Goal: Check status: Check status

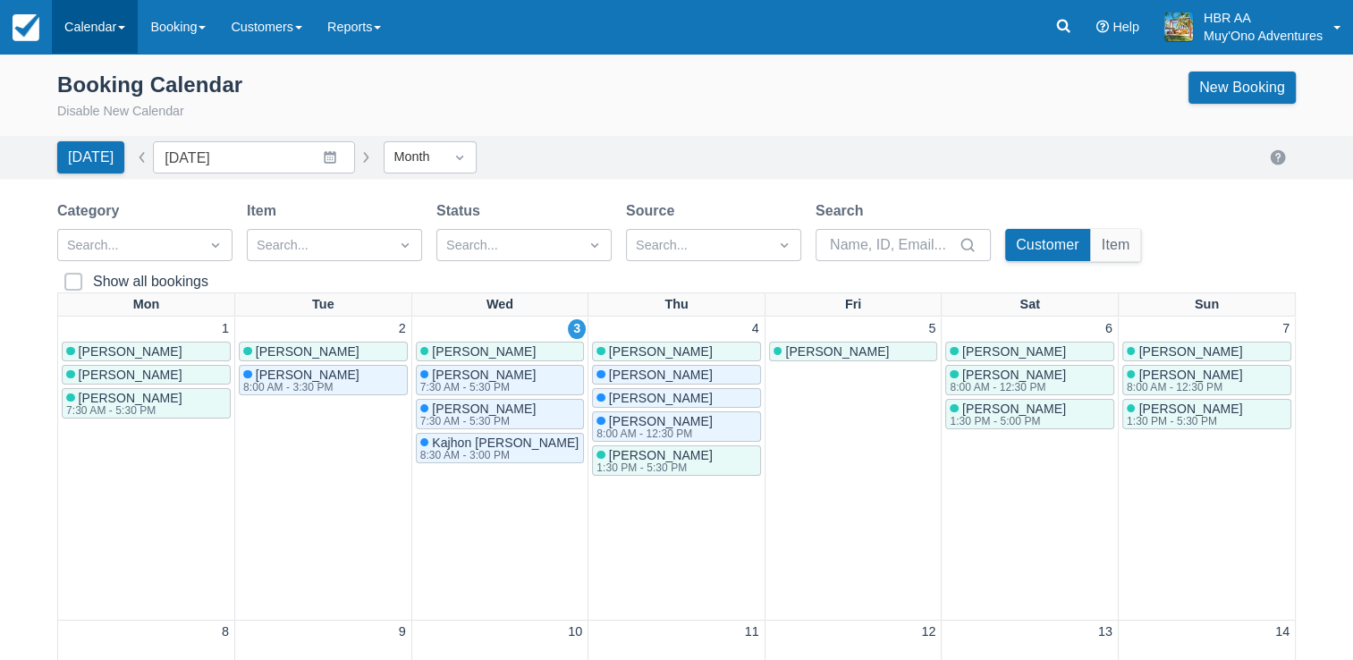
click at [94, 12] on link "Calendar" at bounding box center [95, 27] width 86 height 54
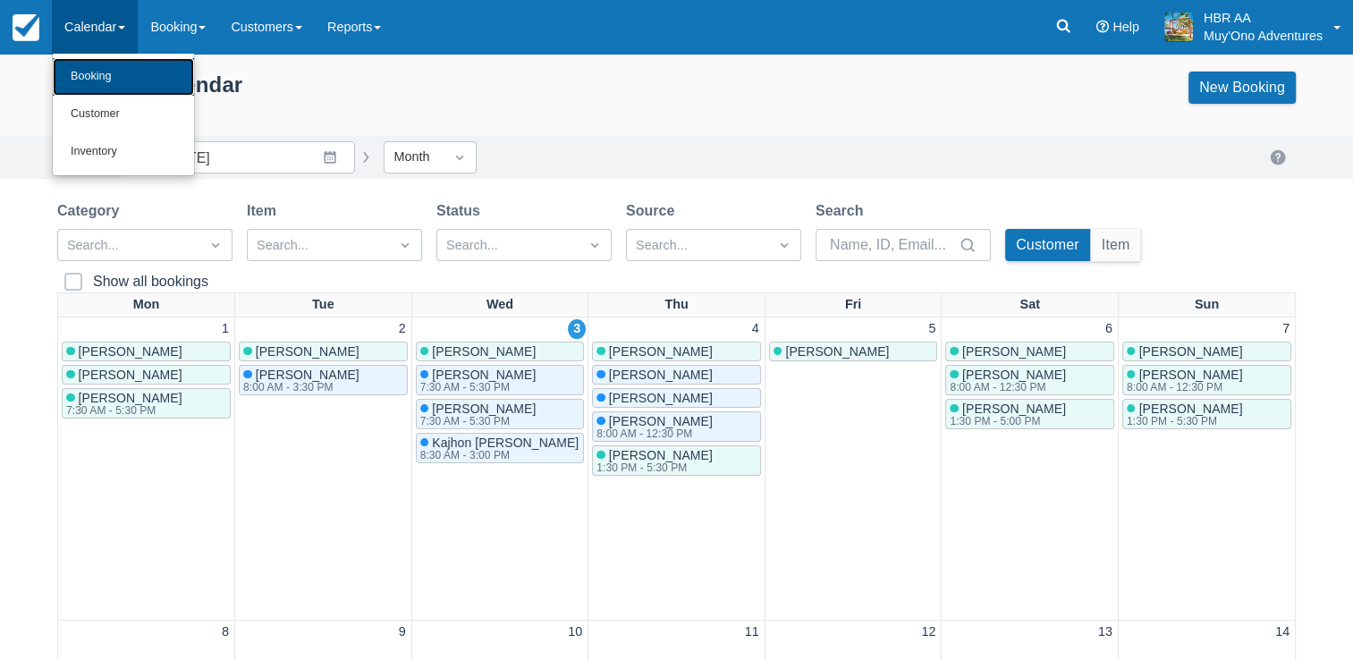
click at [87, 89] on link "Booking" at bounding box center [123, 77] width 141 height 38
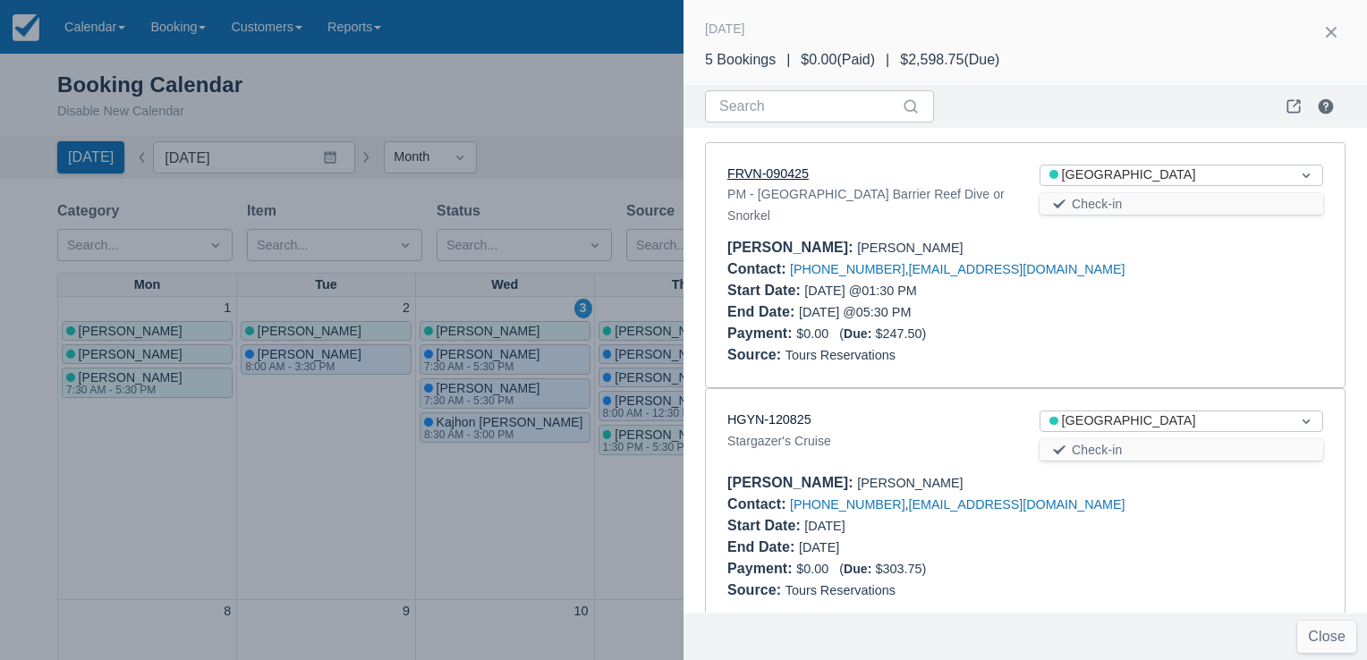
click at [774, 174] on link "FRVN-090425" at bounding box center [767, 173] width 81 height 14
click at [940, 389] on div "HGYN-120825 Stargazer's Cruise Status Thatch Caye Resort Check-in Booker : Dani…" at bounding box center [1025, 505] width 639 height 233
click at [1061, 349] on div "Source : Tours Reservations" at bounding box center [1025, 354] width 596 height 21
click at [627, 478] on div at bounding box center [683, 330] width 1367 height 660
click at [1138, 525] on div at bounding box center [1181, 536] width 312 height 43
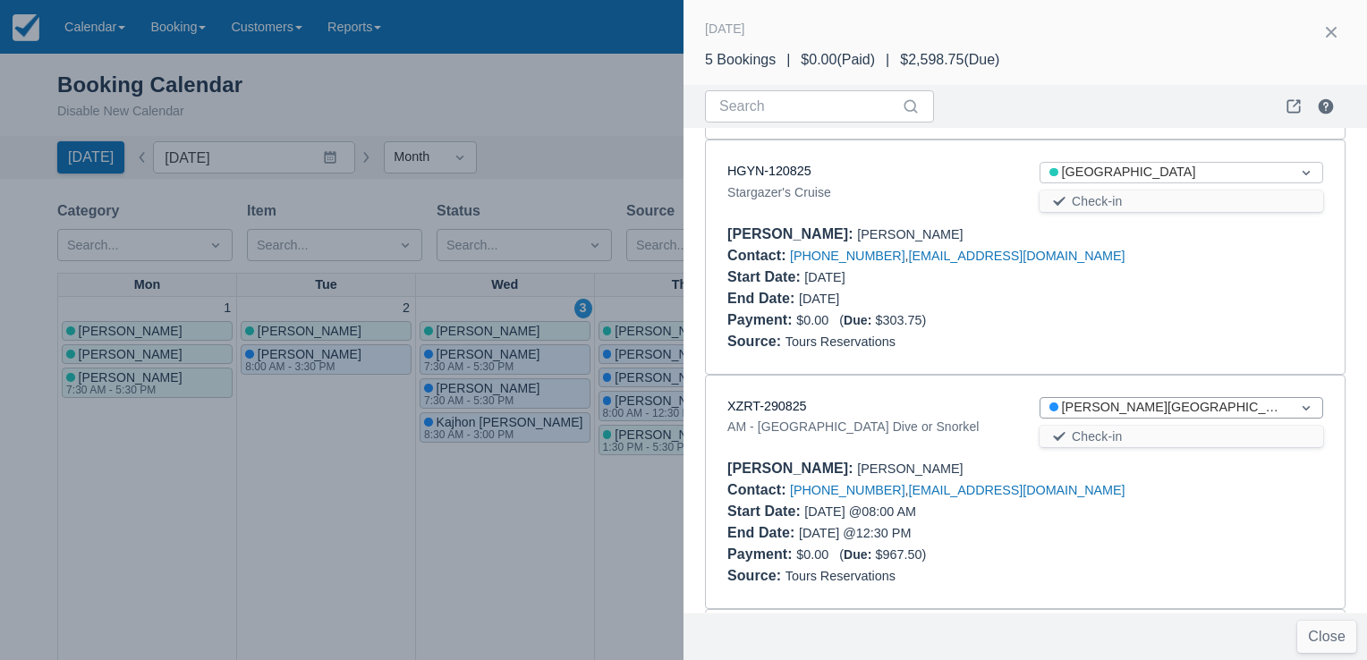
scroll to position [250, 0]
click at [751, 397] on link "XZRT-290825" at bounding box center [767, 404] width 80 height 14
click at [1174, 295] on div at bounding box center [1181, 286] width 312 height 43
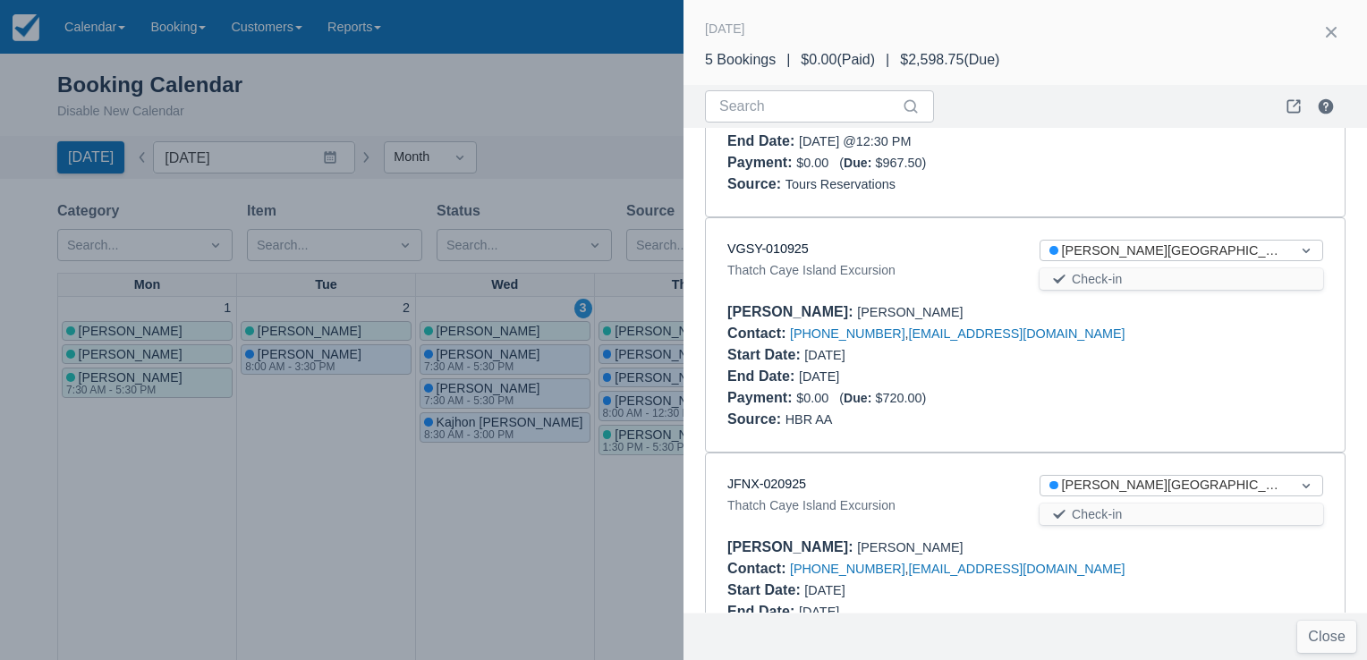
scroll to position [644, 0]
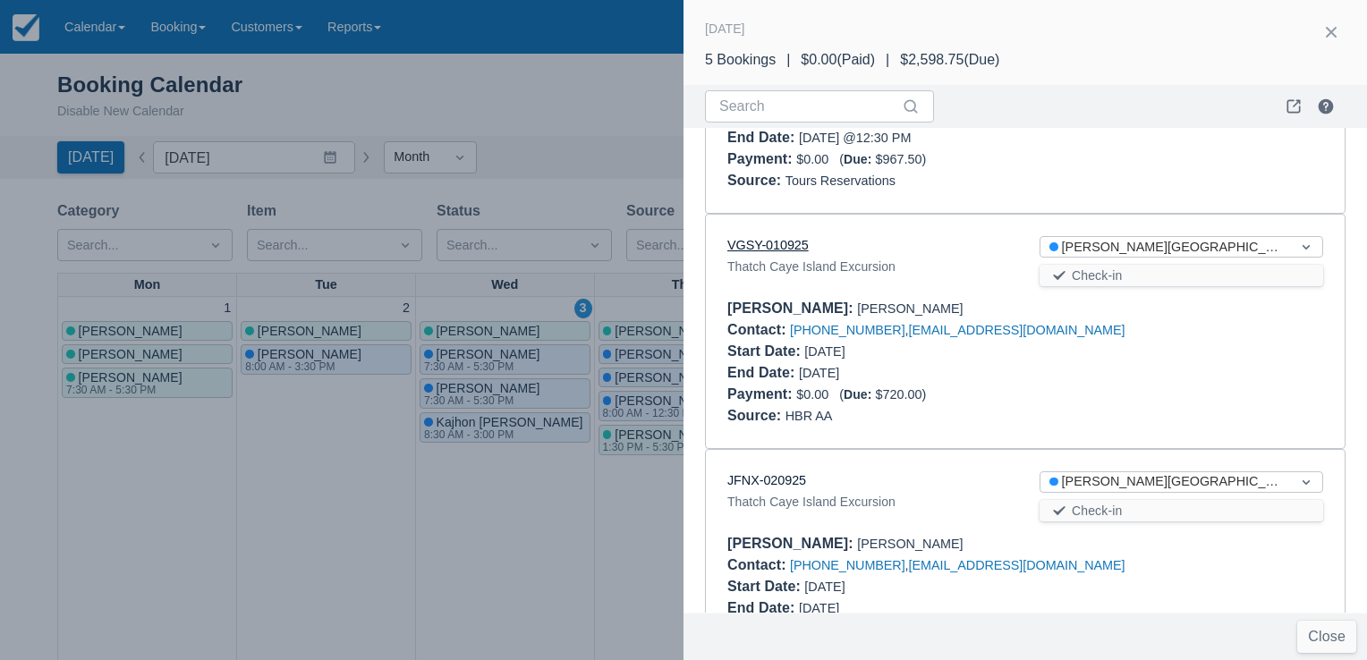
click at [769, 238] on link "VGSY-010925" at bounding box center [767, 245] width 81 height 14
click at [1073, 384] on div "Payment : $0.00 ( Due: $720.00 )" at bounding box center [1025, 394] width 596 height 21
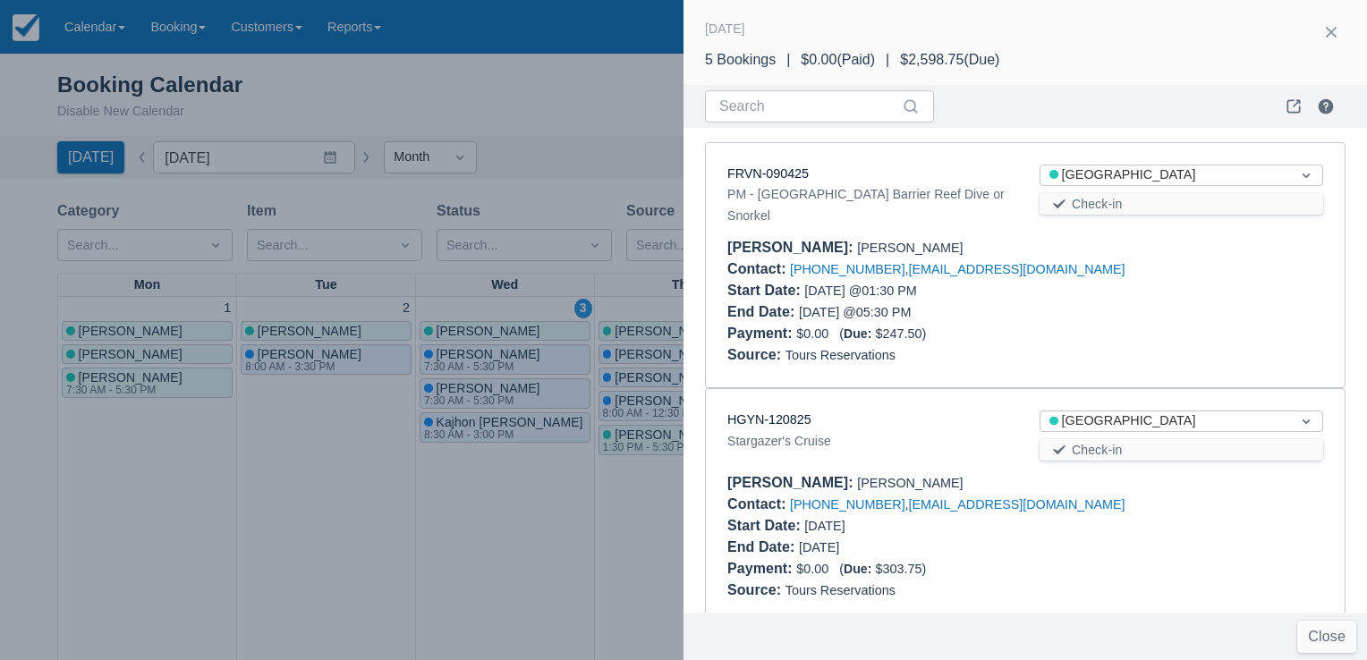
click at [1205, 280] on div at bounding box center [1181, 301] width 312 height 43
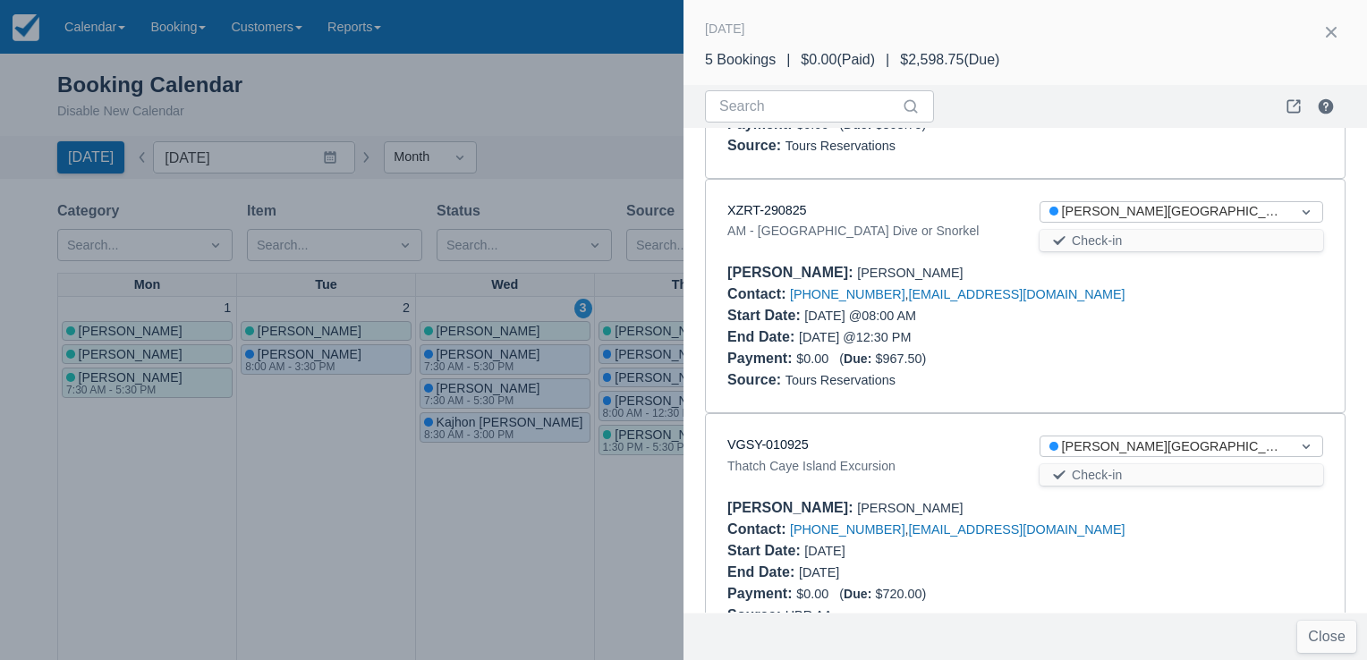
scroll to position [465, 0]
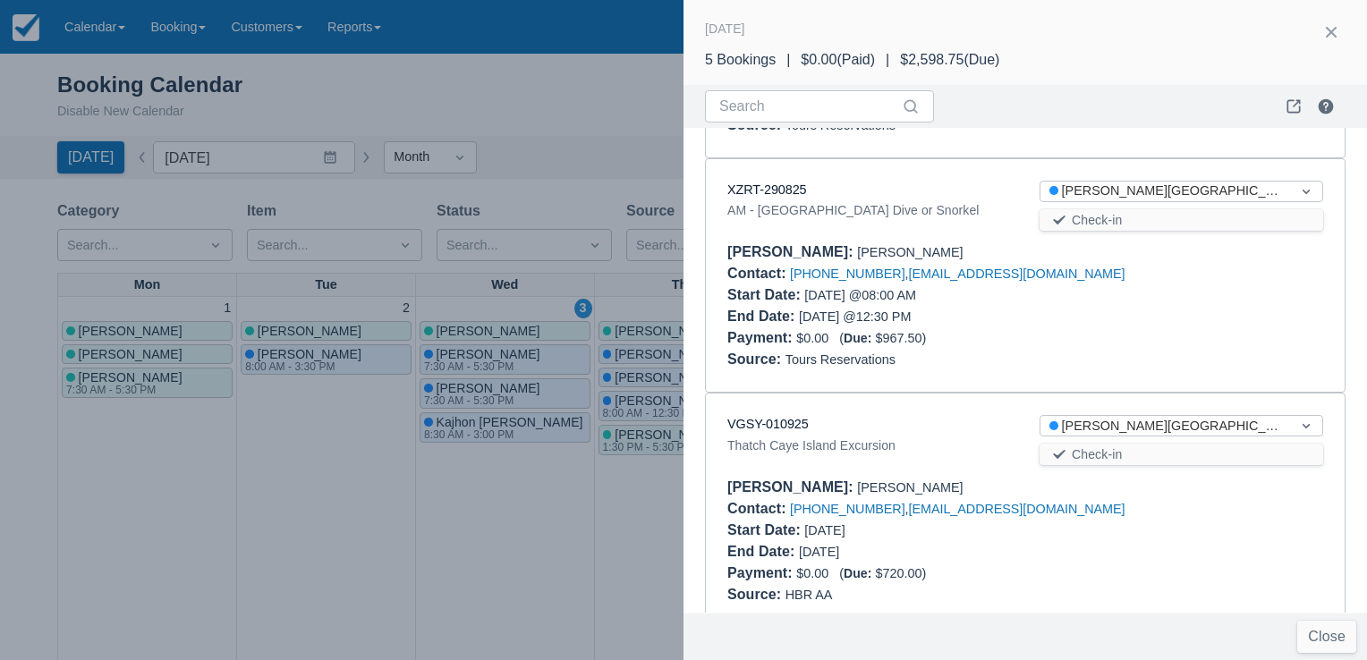
click at [1054, 349] on div "Source : Tours Reservations" at bounding box center [1025, 359] width 596 height 21
click at [1091, 416] on div "Ashley Jones NIGHT - Belize Barrier Reef Dive or Snorkel Bradley Stein Stargaze…" at bounding box center [683, 634] width 1367 height 1161
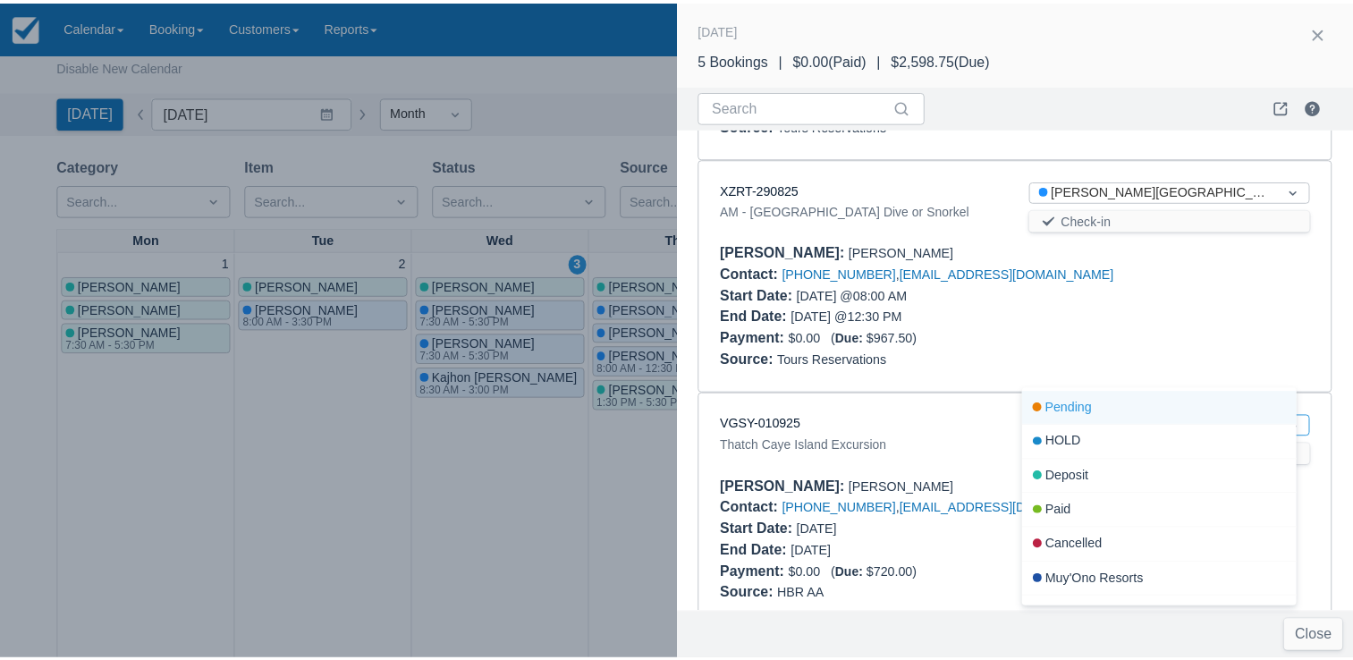
scroll to position [47, 0]
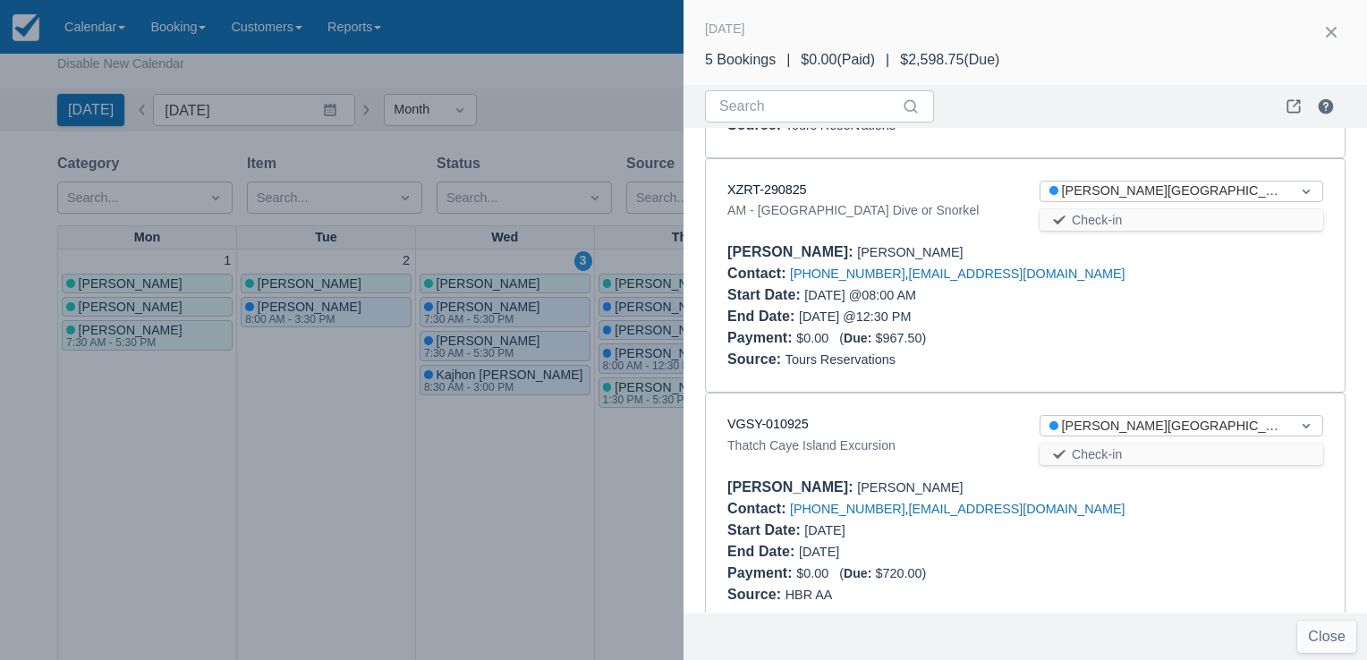
click at [1066, 327] on div "Payment : $0.00 ( Due: $967.50 )" at bounding box center [1025, 337] width 596 height 21
click at [493, 531] on div at bounding box center [683, 330] width 1367 height 660
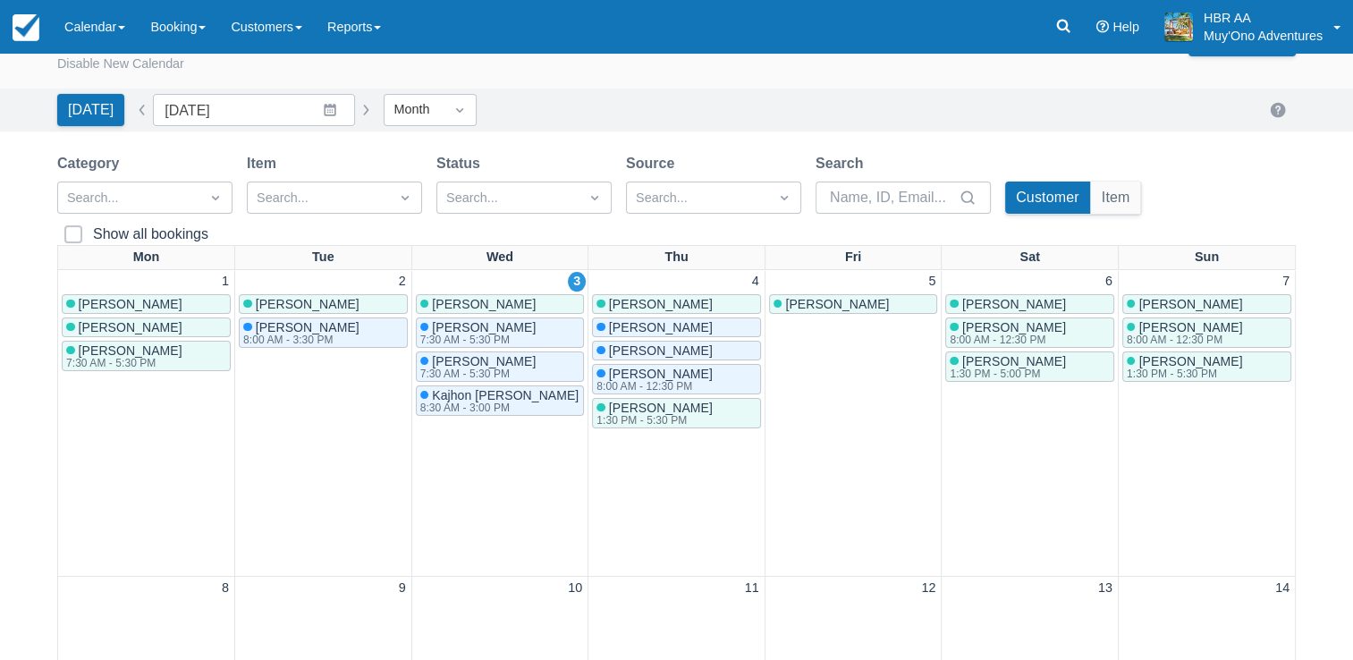
scroll to position [0, 0]
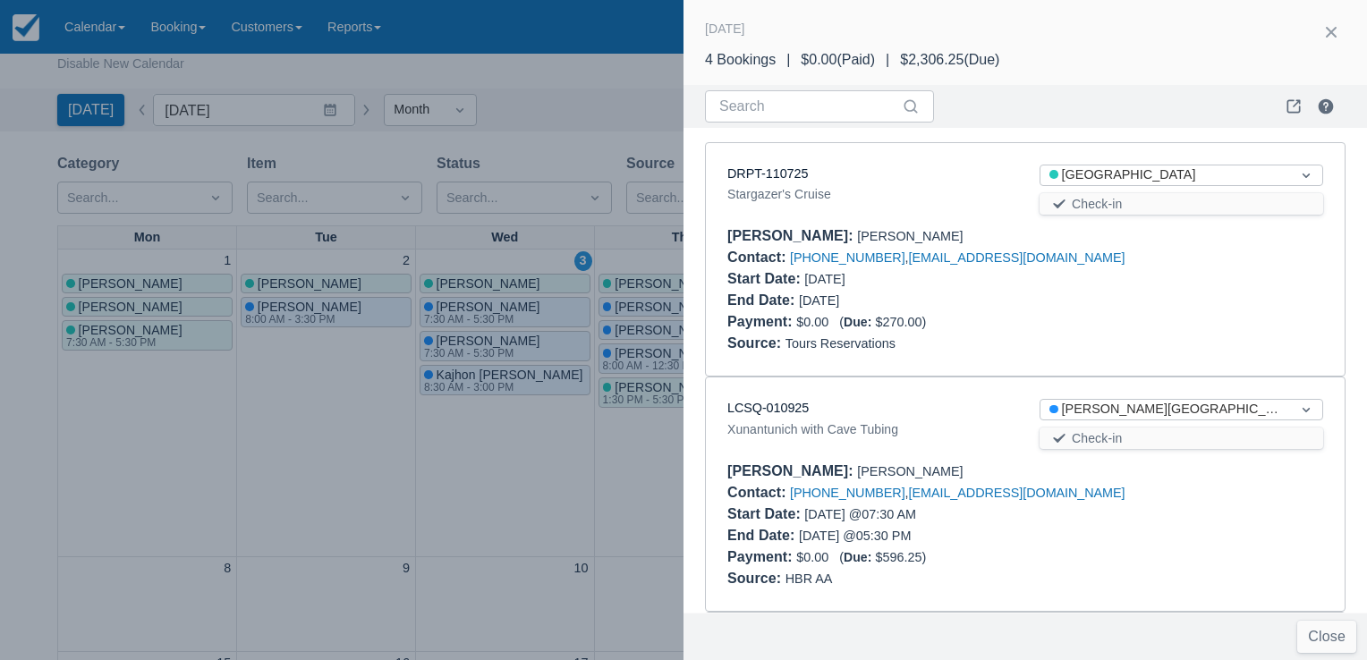
click at [378, 448] on div at bounding box center [683, 330] width 1367 height 660
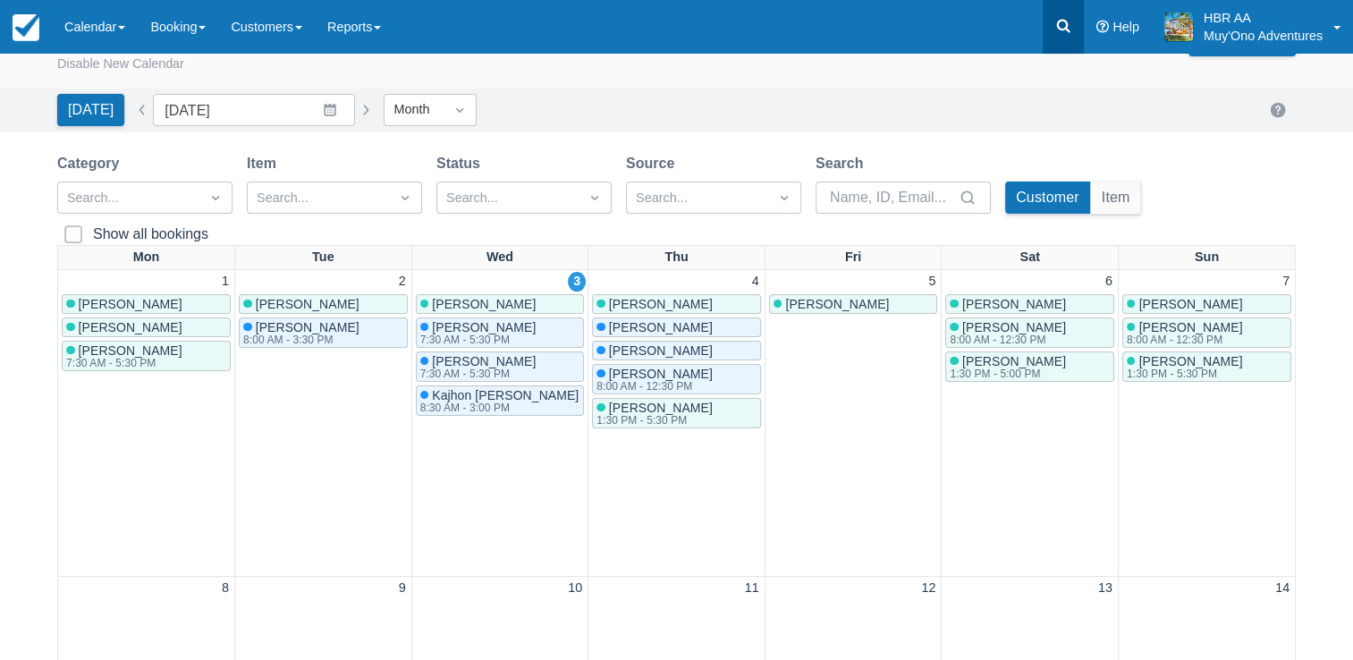
click at [1063, 34] on icon at bounding box center [1063, 26] width 18 height 18
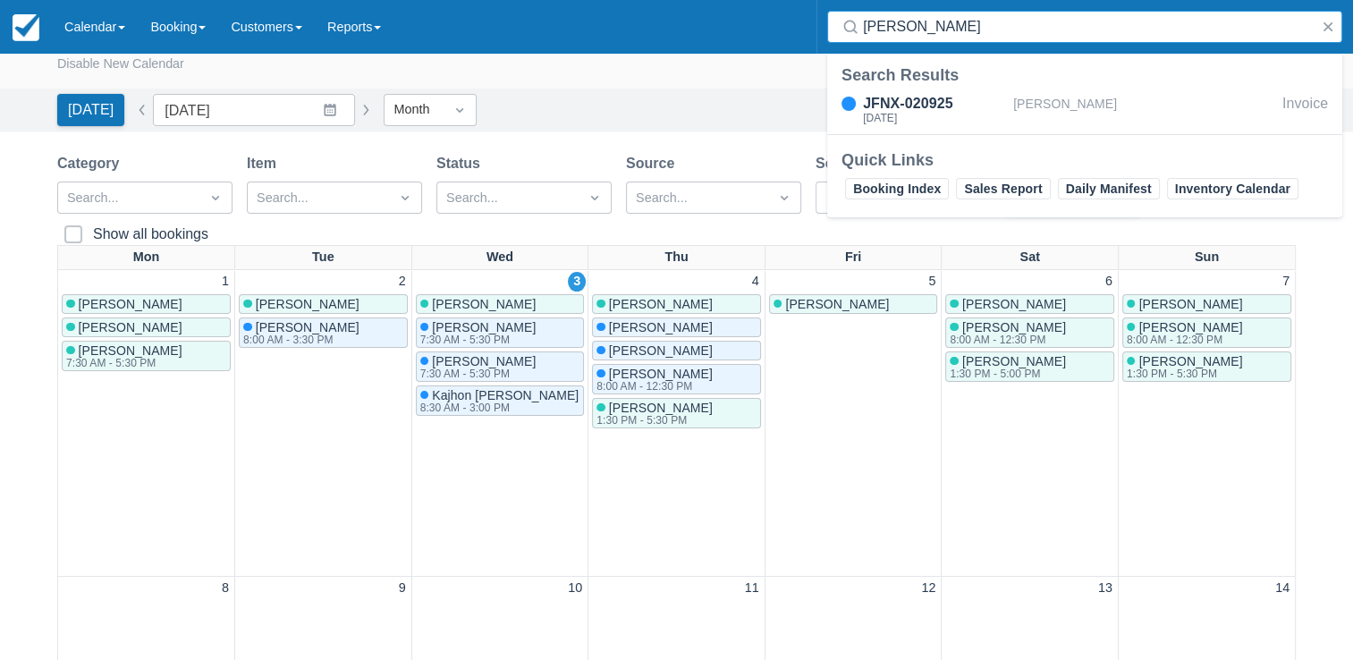
type input "brandon branch"
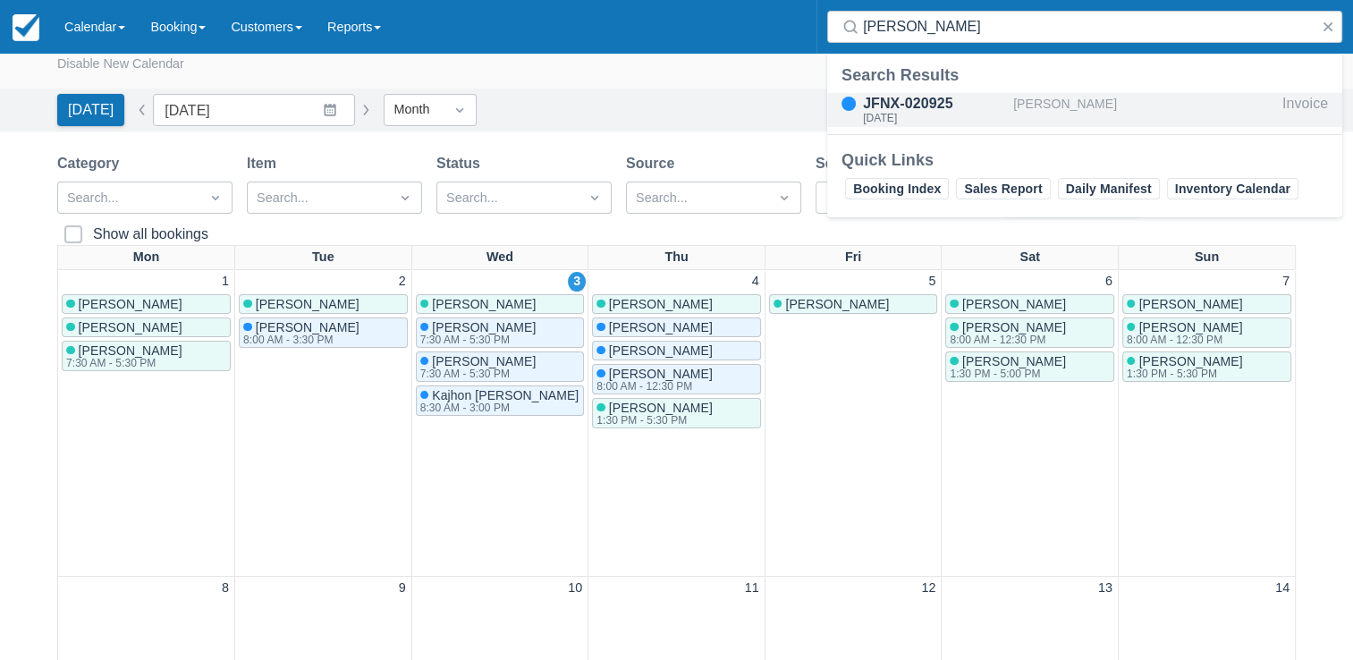
click at [923, 109] on div "JFNX-020925" at bounding box center [934, 103] width 143 height 21
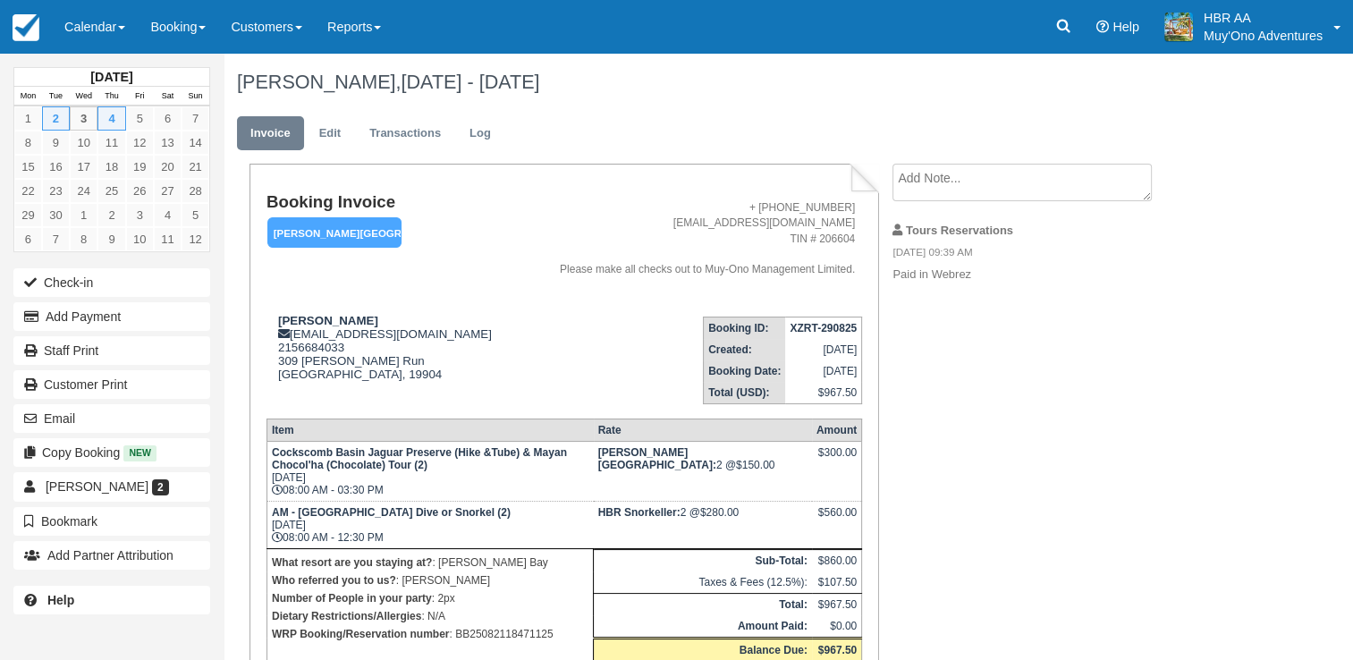
click at [518, 313] on td "Booking ID: XZRT-290825 Created: August 29, 2025 Booking Date: September 2, 202…" at bounding box center [690, 353] width 345 height 102
click at [1020, 395] on div "Booking Invoice Hopkins Bay Resort   Pending HOLD Deposit Paid Cancelled Void M…" at bounding box center [716, 468] width 984 height 609
click at [998, 521] on div "Booking Invoice Hopkins Bay Resort   Pending HOLD Deposit Paid Cancelled Void M…" at bounding box center [716, 468] width 984 height 609
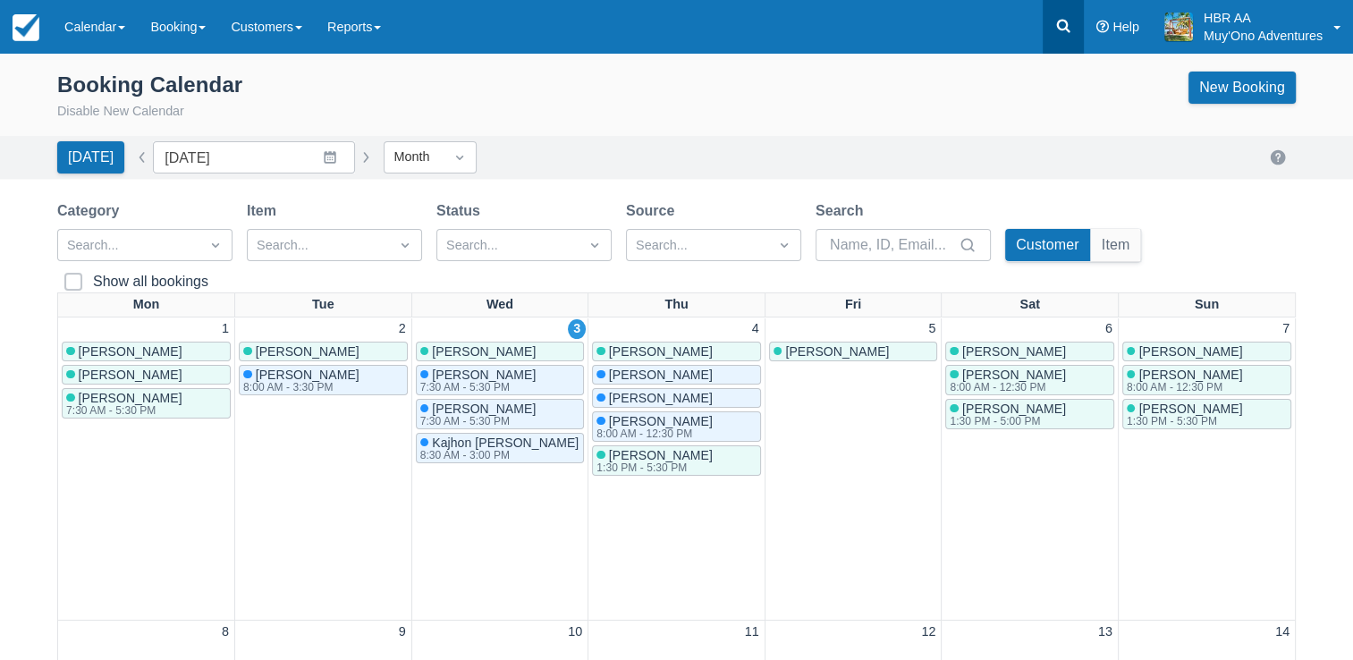
click at [1077, 10] on link at bounding box center [1063, 27] width 41 height 54
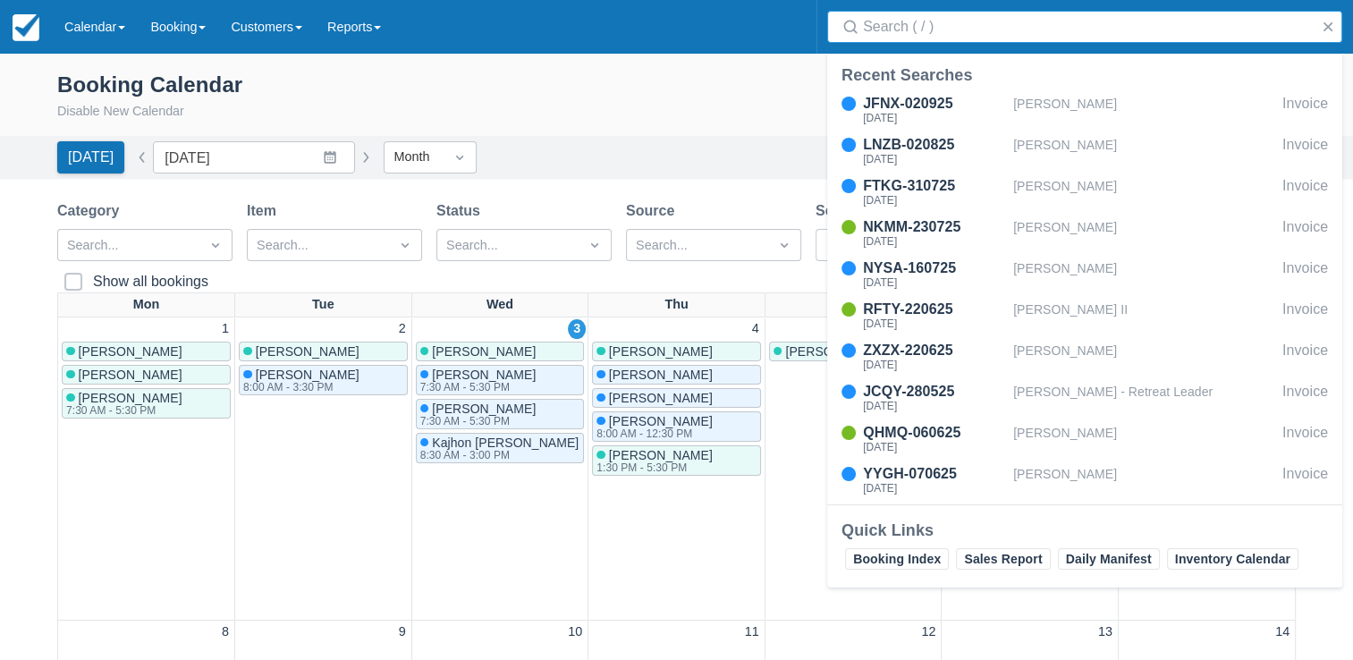
click at [998, 14] on input "Search" at bounding box center [1088, 27] width 451 height 32
click at [342, 96] on div "Booking Calendar Disable New Calendar New Booking" at bounding box center [676, 97] width 1239 height 50
click at [114, 41] on link "Calendar" at bounding box center [95, 27] width 86 height 54
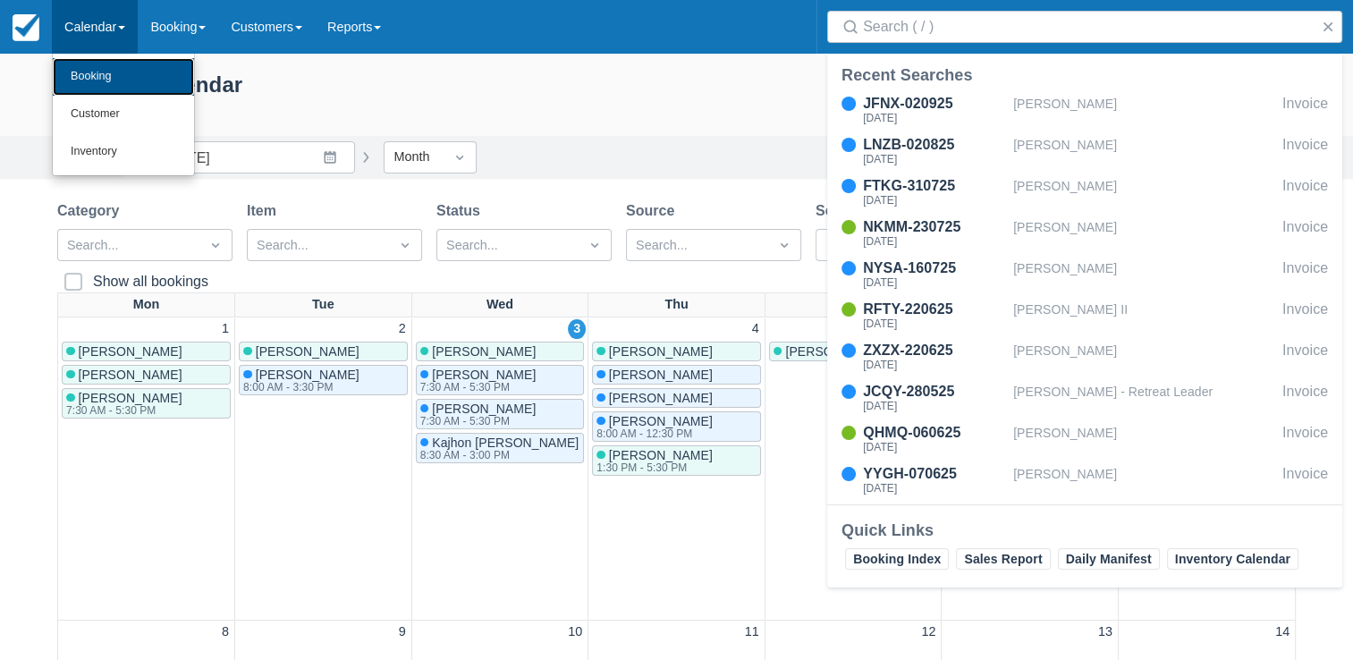
click at [104, 73] on link "Booking" at bounding box center [123, 77] width 141 height 38
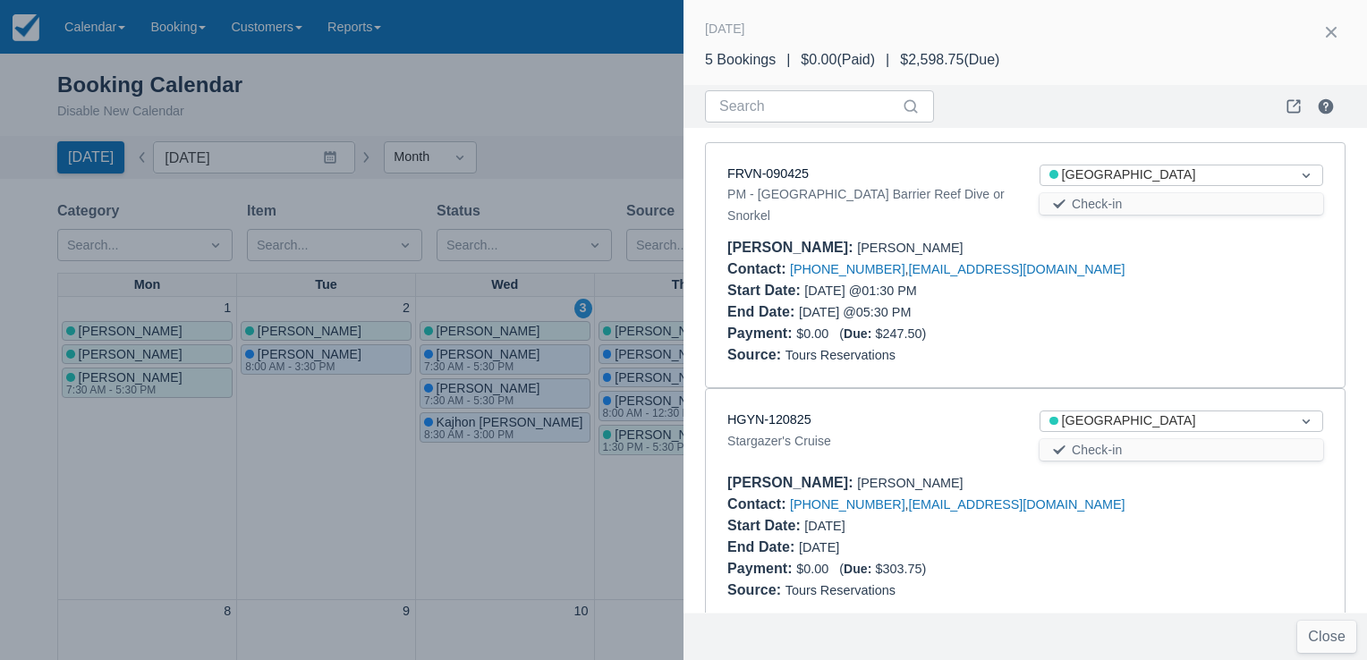
click at [1230, 267] on div "Contact : [PHONE_NUMBER] , [EMAIL_ADDRESS][DOMAIN_NAME]" at bounding box center [1025, 268] width 596 height 21
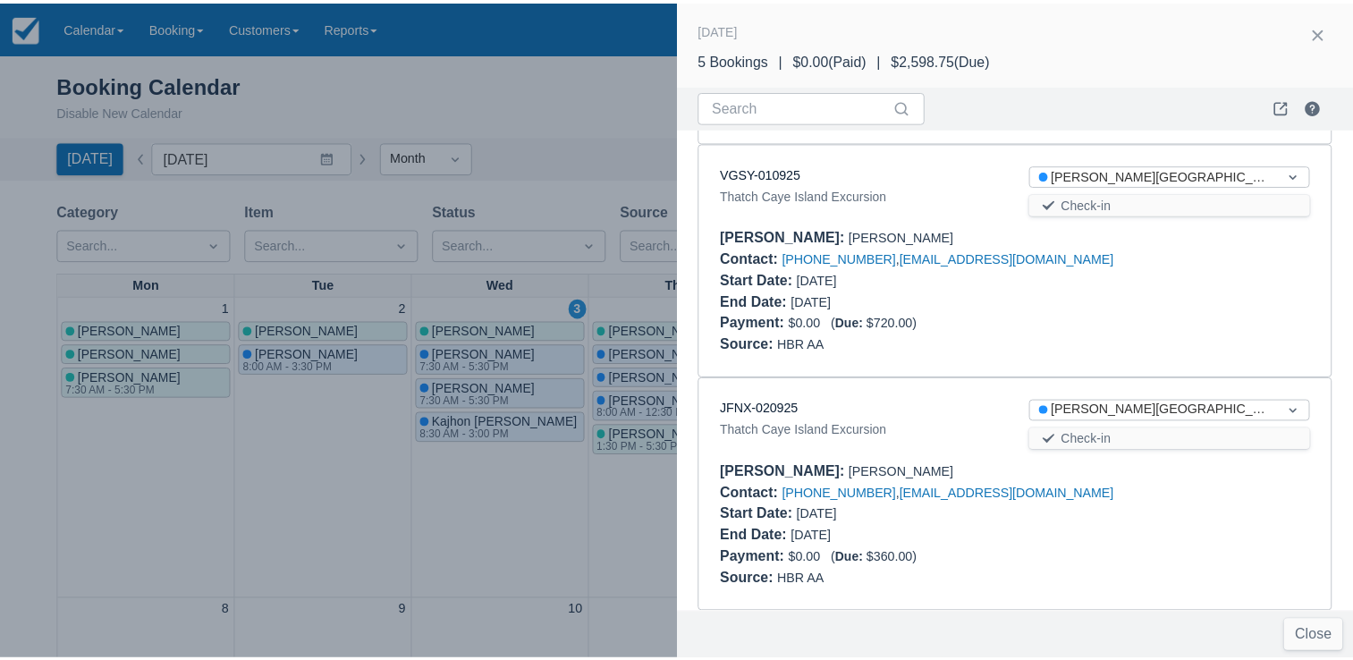
scroll to position [718, 0]
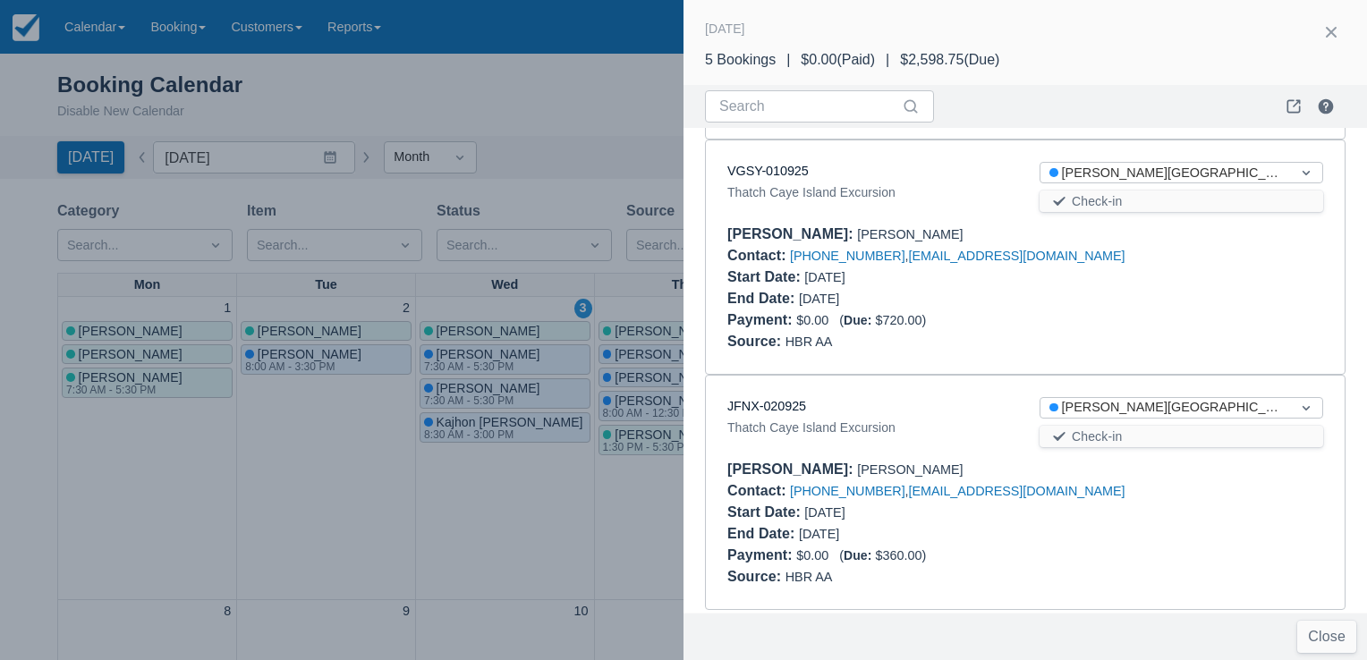
click at [597, 113] on div at bounding box center [683, 330] width 1367 height 660
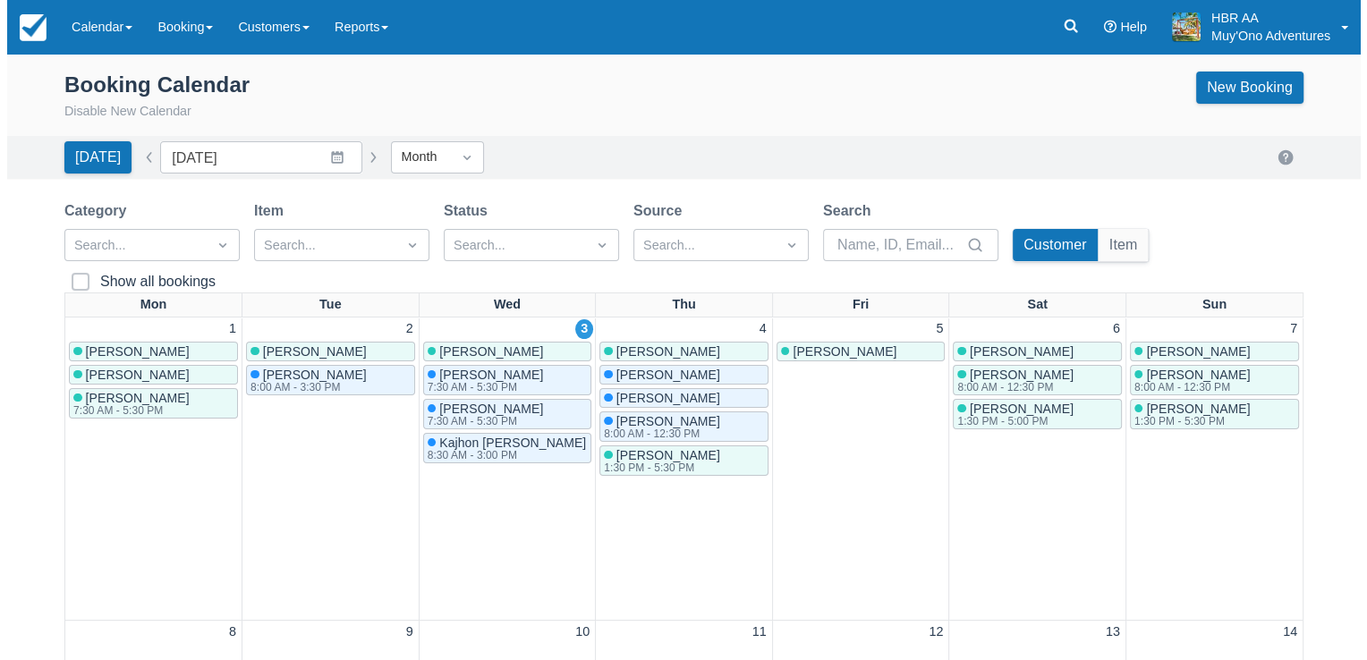
scroll to position [0, 0]
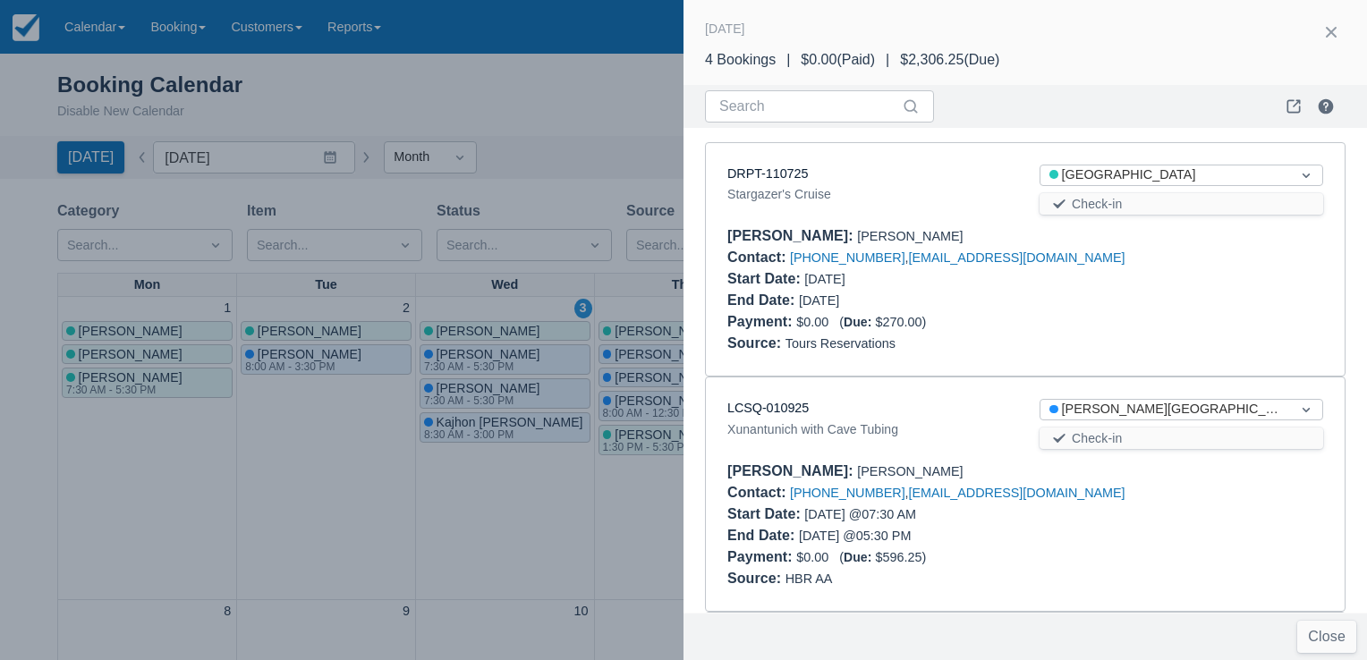
click at [1198, 289] on div at bounding box center [1181, 289] width 312 height 43
click at [1329, 30] on button "button" at bounding box center [1330, 32] width 29 height 29
